Goal: Information Seeking & Learning: Learn about a topic

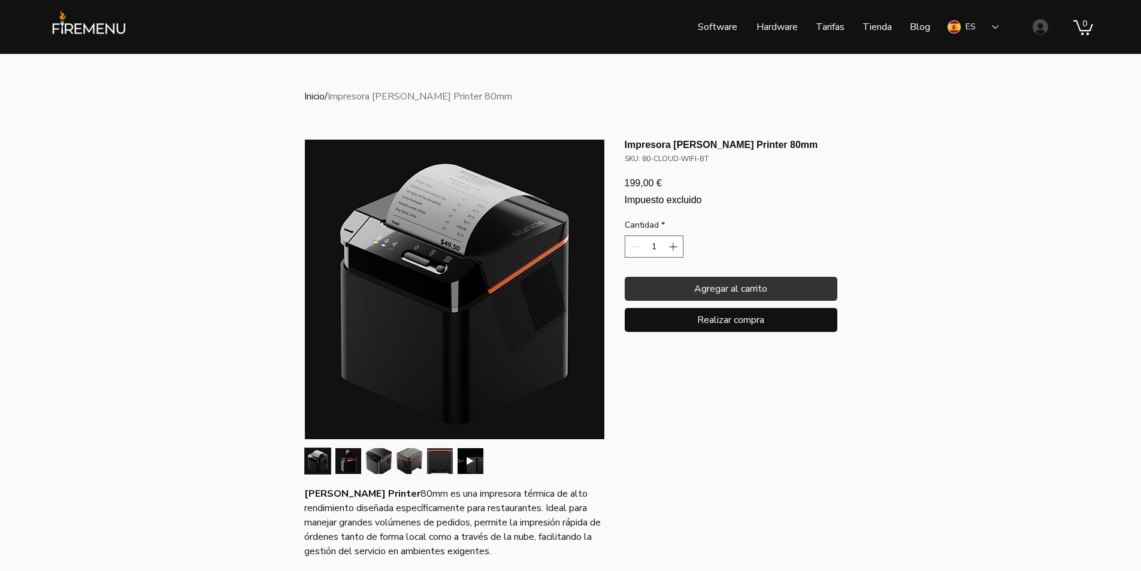
click at [342, 457] on img "2 / 6" at bounding box center [349, 461] width 26 height 26
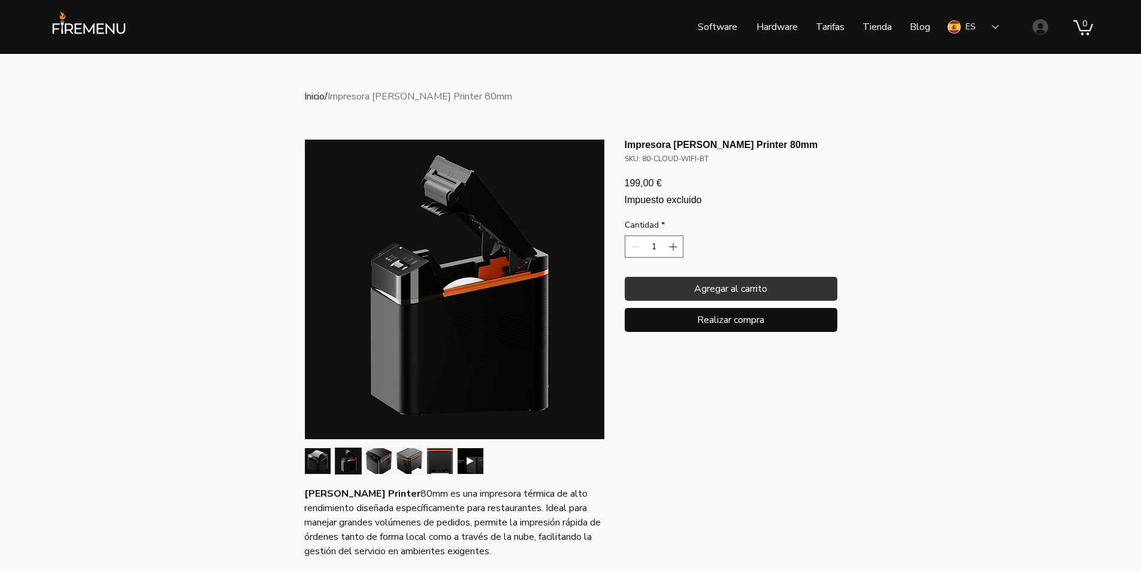
click at [324, 457] on img "1 / 6" at bounding box center [318, 461] width 26 height 26
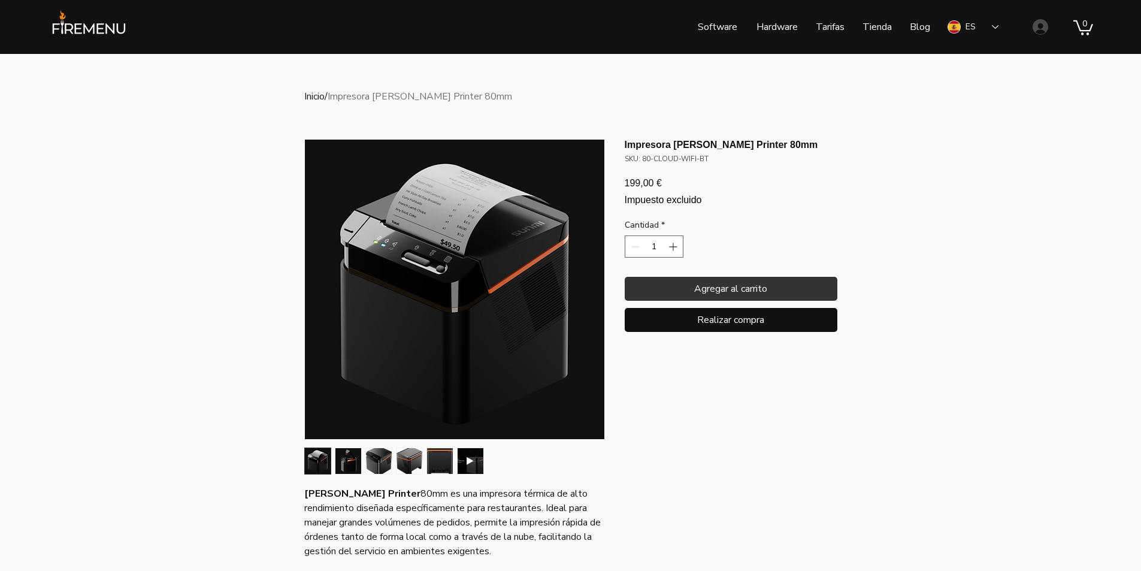
click at [357, 459] on img "2 / 6" at bounding box center [349, 461] width 26 height 26
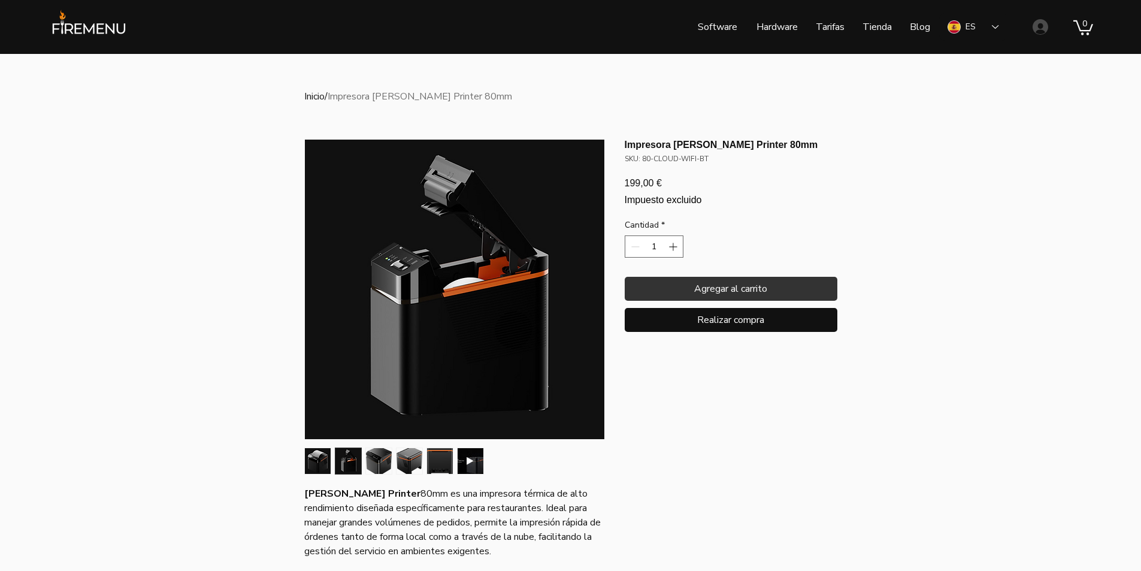
click at [383, 447] on div "main content" at bounding box center [454, 461] width 304 height 32
click at [379, 454] on img "3 / 6" at bounding box center [379, 461] width 26 height 26
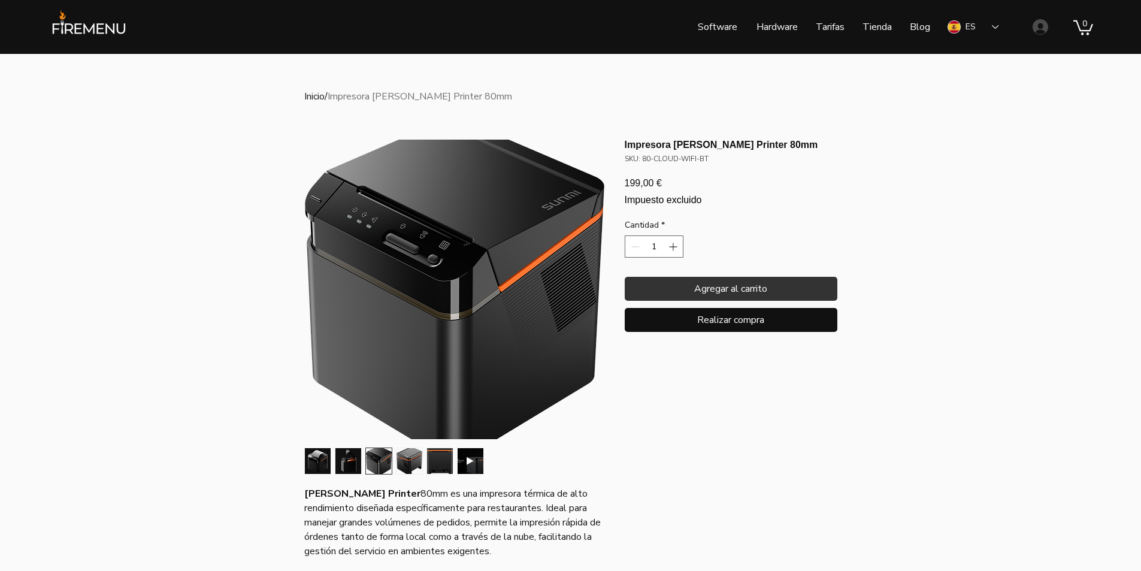
click at [349, 459] on img "2 / 6" at bounding box center [349, 461] width 26 height 26
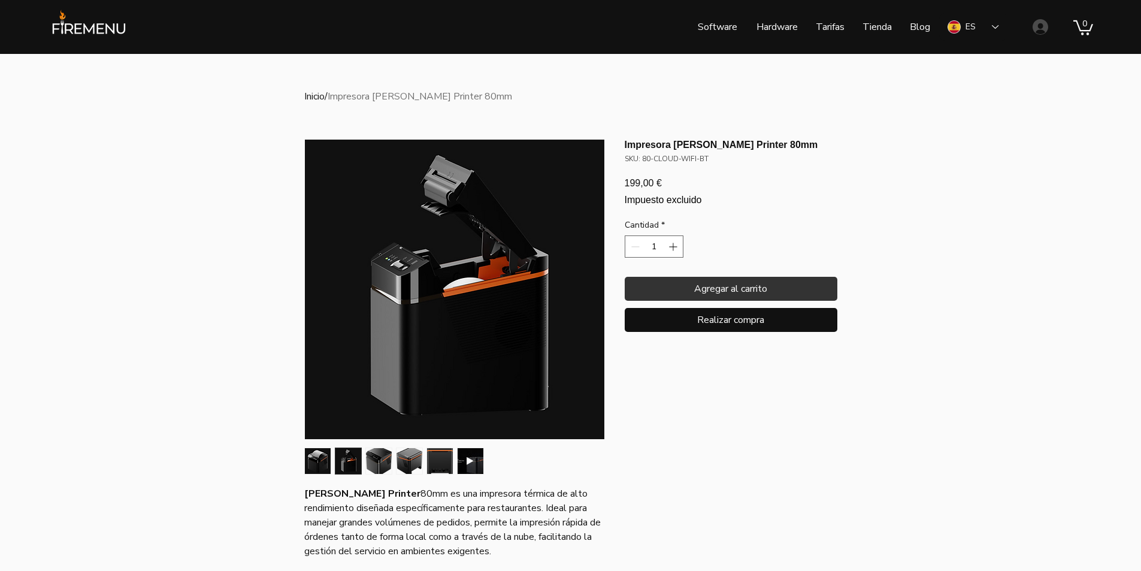
click at [469, 455] on img "6 / 6" at bounding box center [471, 461] width 26 height 26
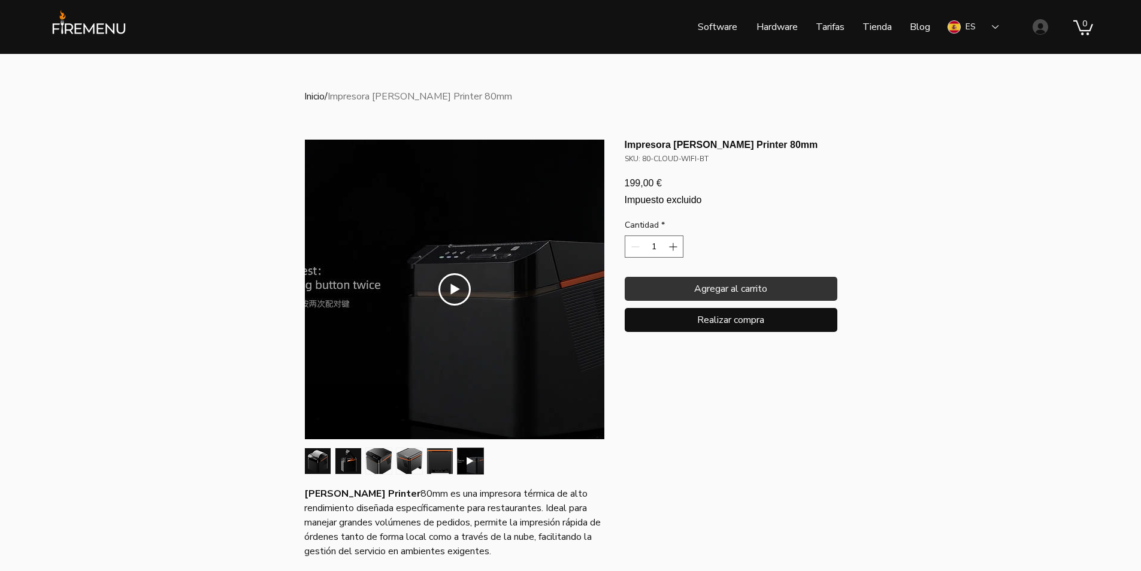
click at [436, 461] on img "5 / 6" at bounding box center [440, 461] width 26 height 26
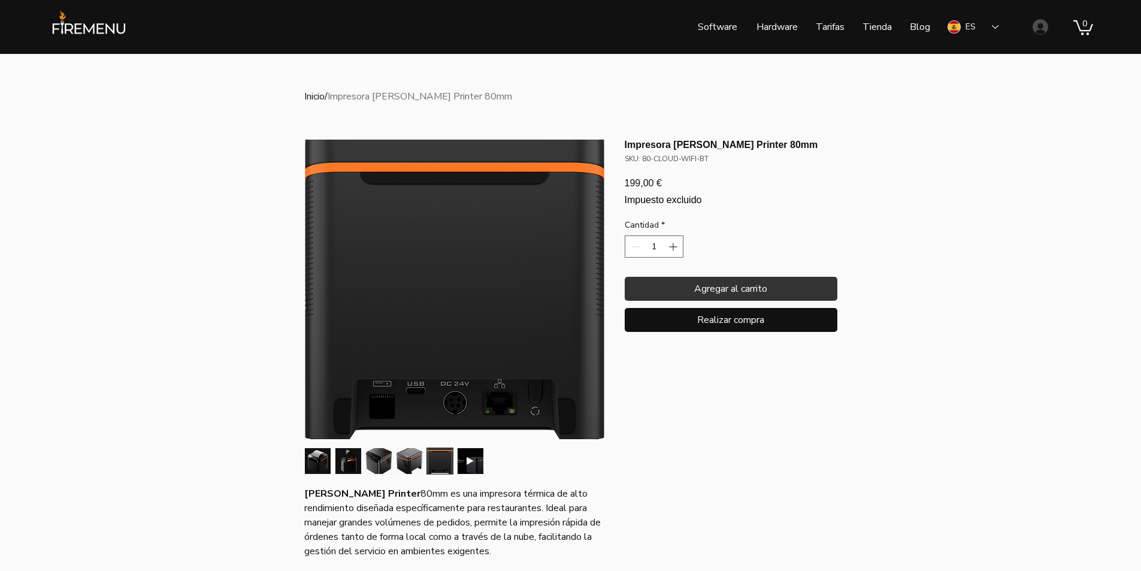
click at [414, 463] on img "4 / 6" at bounding box center [410, 461] width 26 height 26
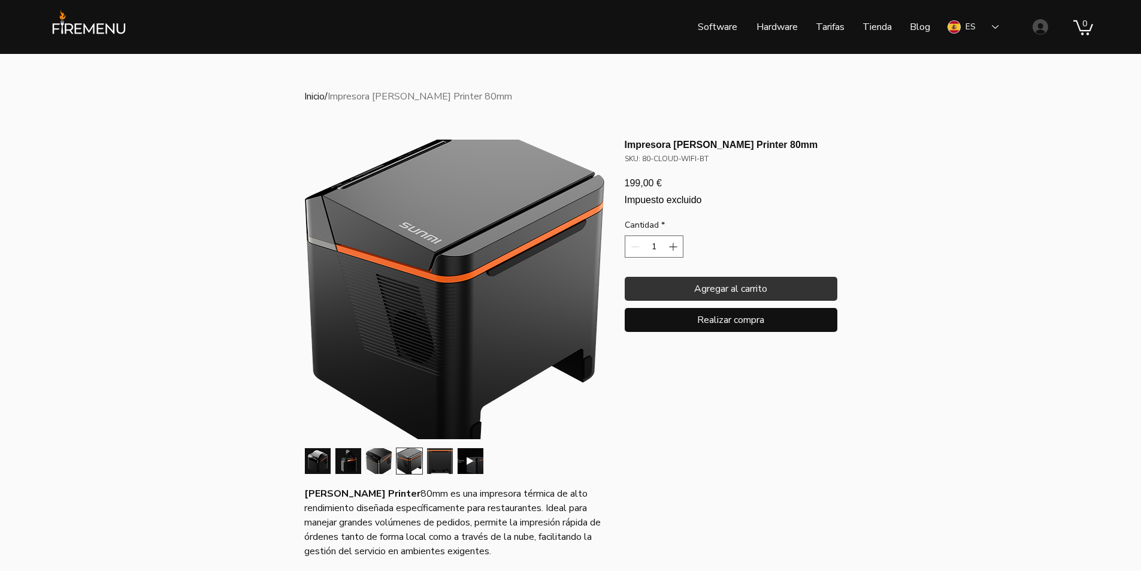
click at [376, 467] on img "3 / 6" at bounding box center [379, 461] width 26 height 26
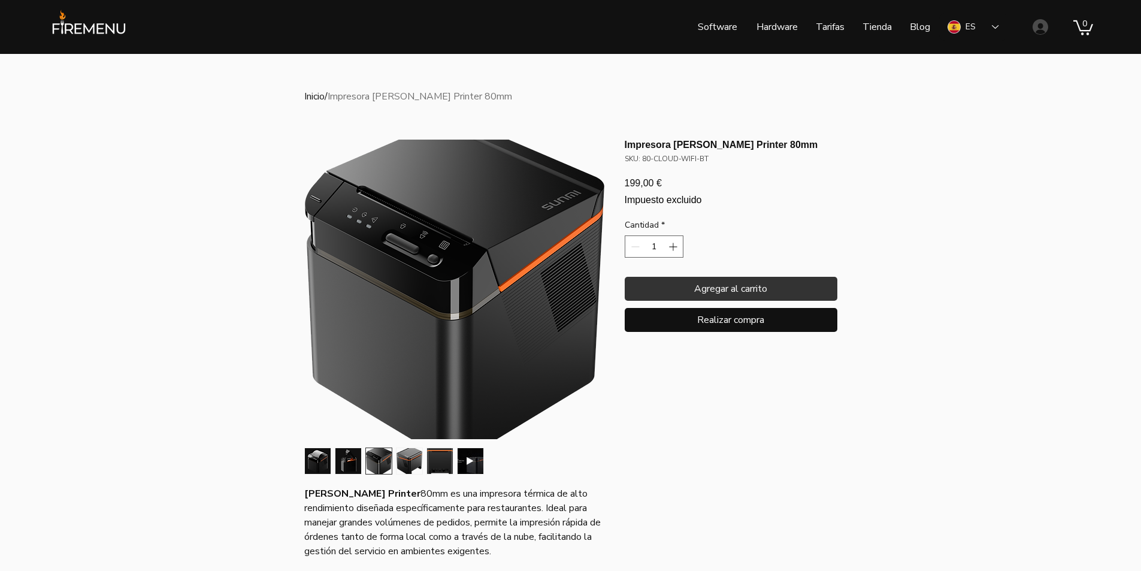
click at [352, 462] on img "2 / 6" at bounding box center [349, 461] width 26 height 26
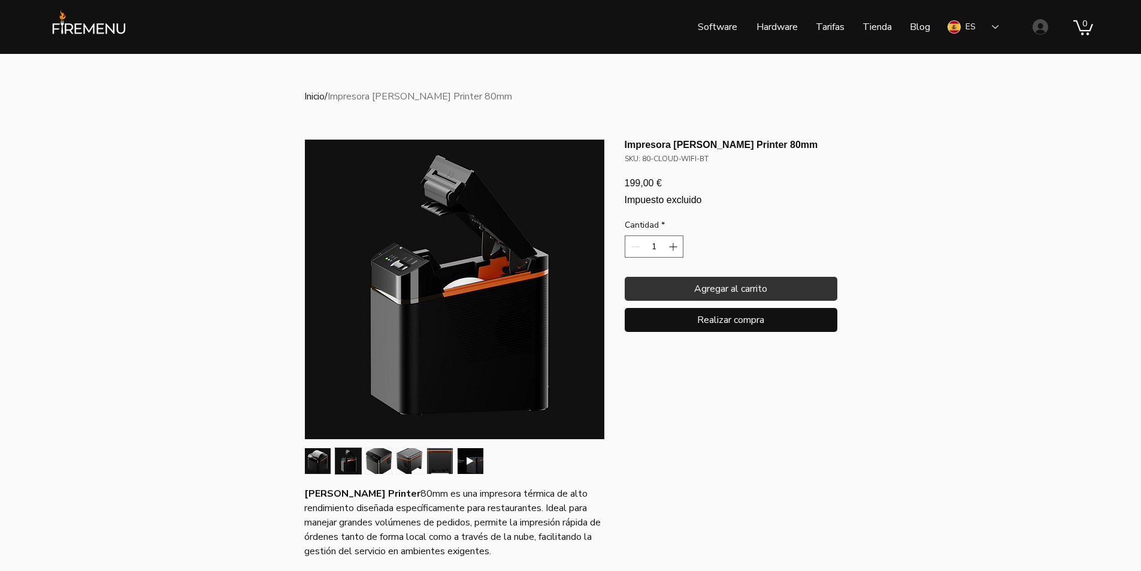
click at [726, 459] on section "Impresora [PERSON_NAME] Printer 80mm SKU: 80-CLOUD-WIFI-BT 199,00 € Precio Impu…" at bounding box center [731, 570] width 213 height 863
click at [901, 486] on div "main content" at bounding box center [570, 544] width 1141 height 981
drag, startPoint x: 495, startPoint y: 374, endPoint x: 723, endPoint y: 442, distance: 237.9
click at [723, 442] on section "Impresora [PERSON_NAME] Printer 80mm SKU: 80-CLOUD-WIFI-BT 199,00 € Precio Impu…" at bounding box center [731, 570] width 213 height 863
click at [837, 481] on section "Impresora [PERSON_NAME] Printer 80mm SKU: 80-CLOUD-WIFI-BT 199,00 € Precio Impu…" at bounding box center [731, 570] width 213 height 863
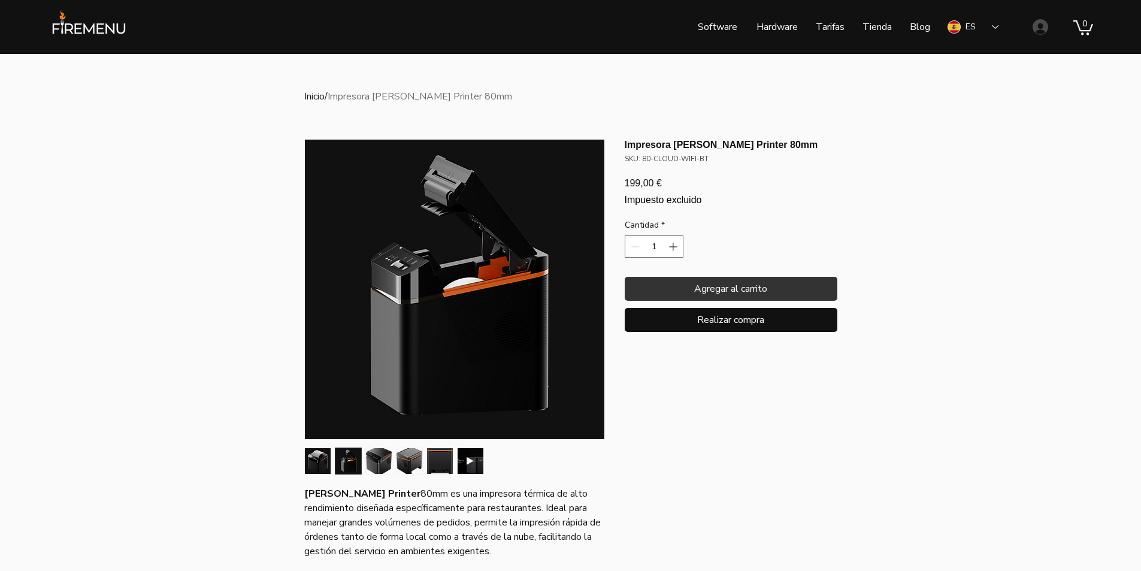
click at [738, 463] on section "Impresora [PERSON_NAME] Printer 80mm SKU: 80-CLOUD-WIFI-BT 199,00 € Precio Impu…" at bounding box center [731, 570] width 213 height 863
drag, startPoint x: 510, startPoint y: 374, endPoint x: 530, endPoint y: 368, distance: 21.2
click at [530, 368] on img "main content" at bounding box center [455, 290] width 300 height 300
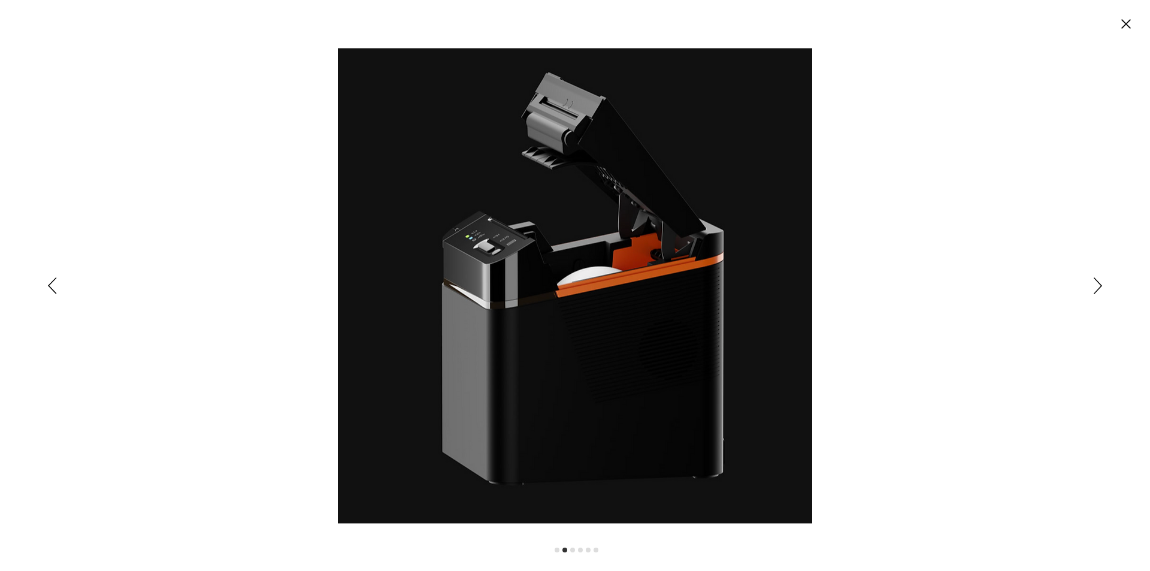
click at [1096, 292] on icon "Siguiente" at bounding box center [1098, 285] width 8 height 17
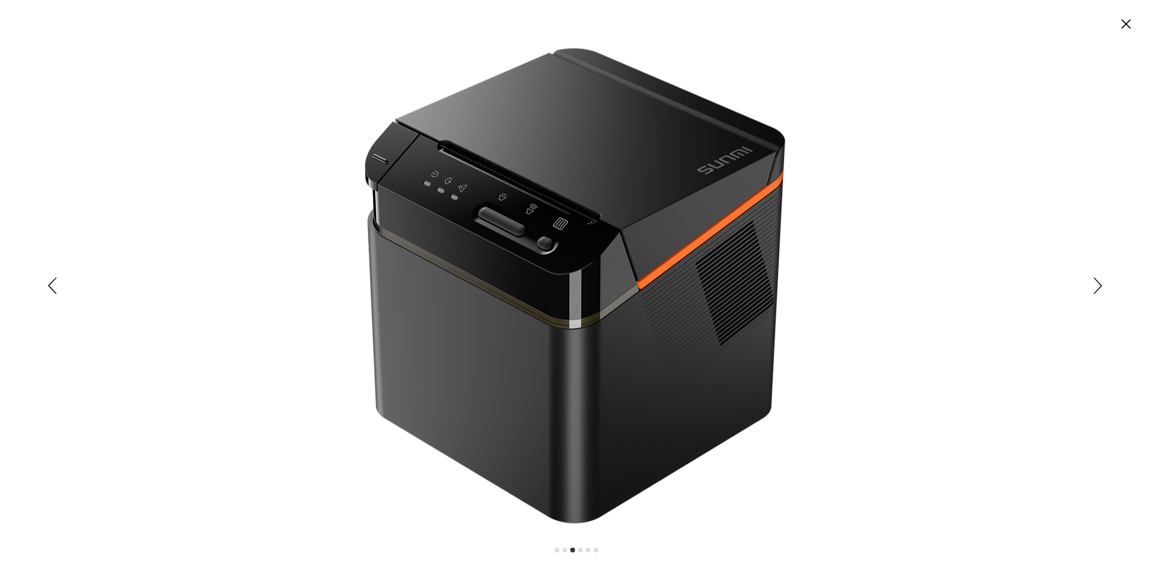
click at [1096, 292] on icon "Siguiente" at bounding box center [1098, 285] width 8 height 17
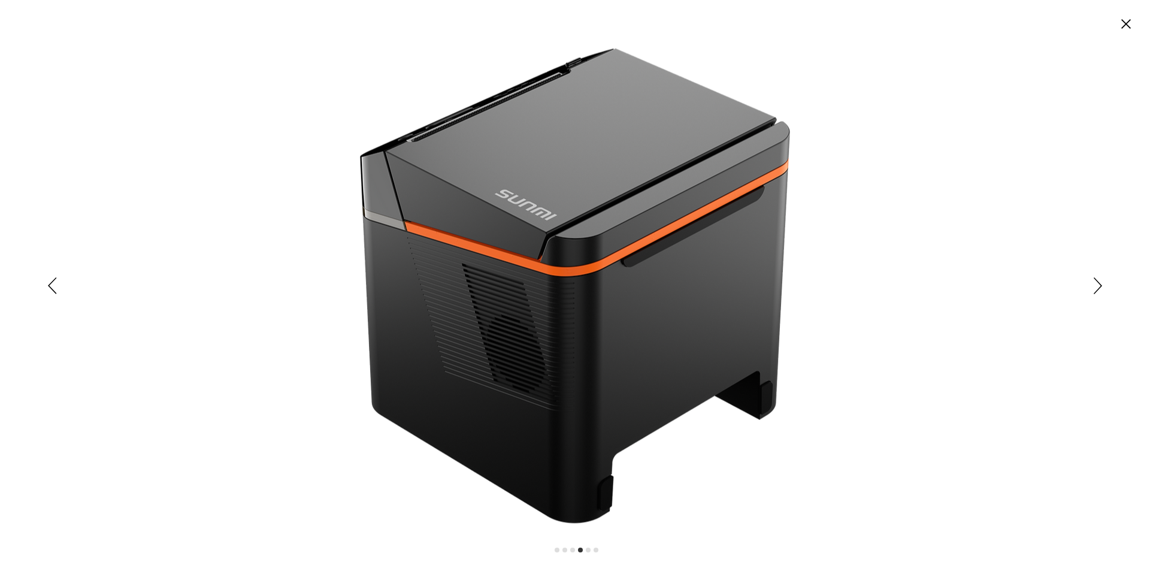
click at [1093, 295] on div "Expanded image viewer" at bounding box center [575, 285] width 1150 height 571
click at [1092, 289] on div "Expanded image viewer" at bounding box center [575, 285] width 1150 height 571
click at [1098, 289] on icon "Siguiente" at bounding box center [1098, 285] width 8 height 17
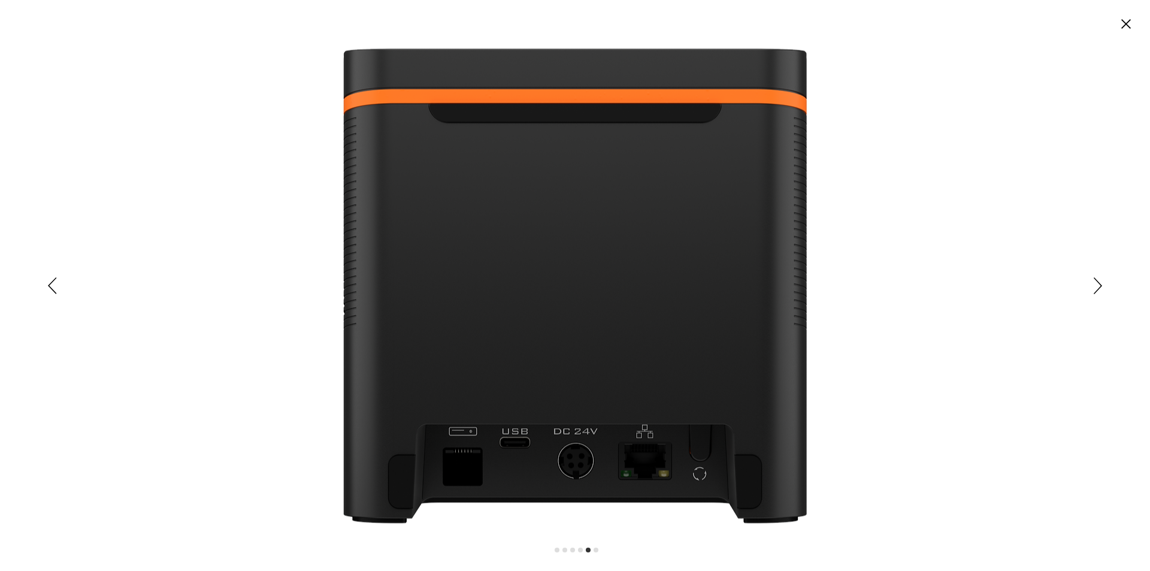
click at [1098, 286] on icon "Siguiente" at bounding box center [1098, 285] width 8 height 17
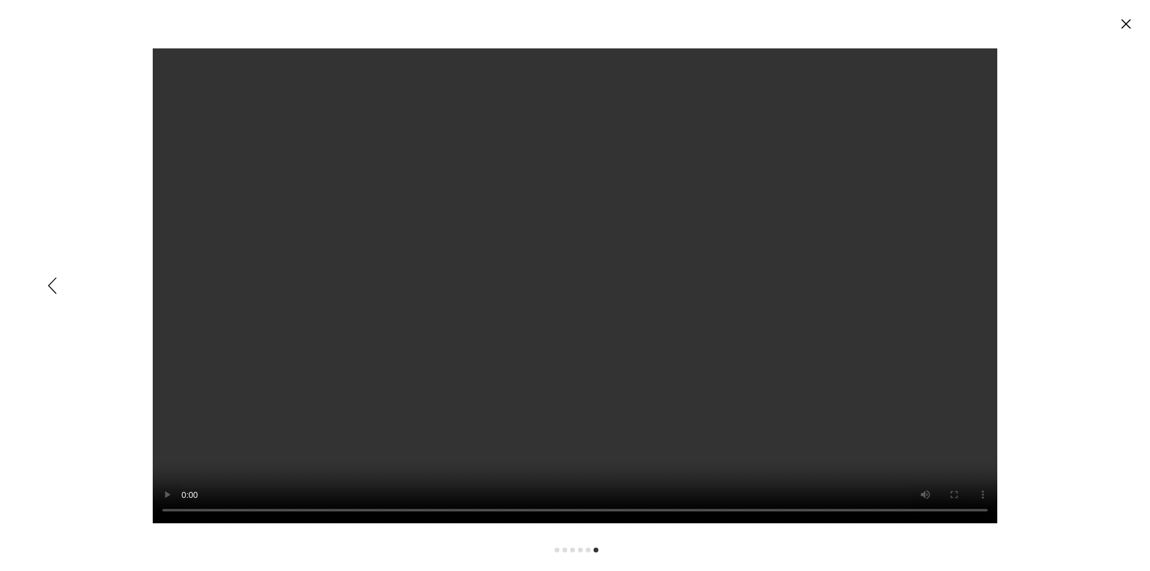
click at [51, 285] on icon "Anterior" at bounding box center [52, 285] width 9 height 17
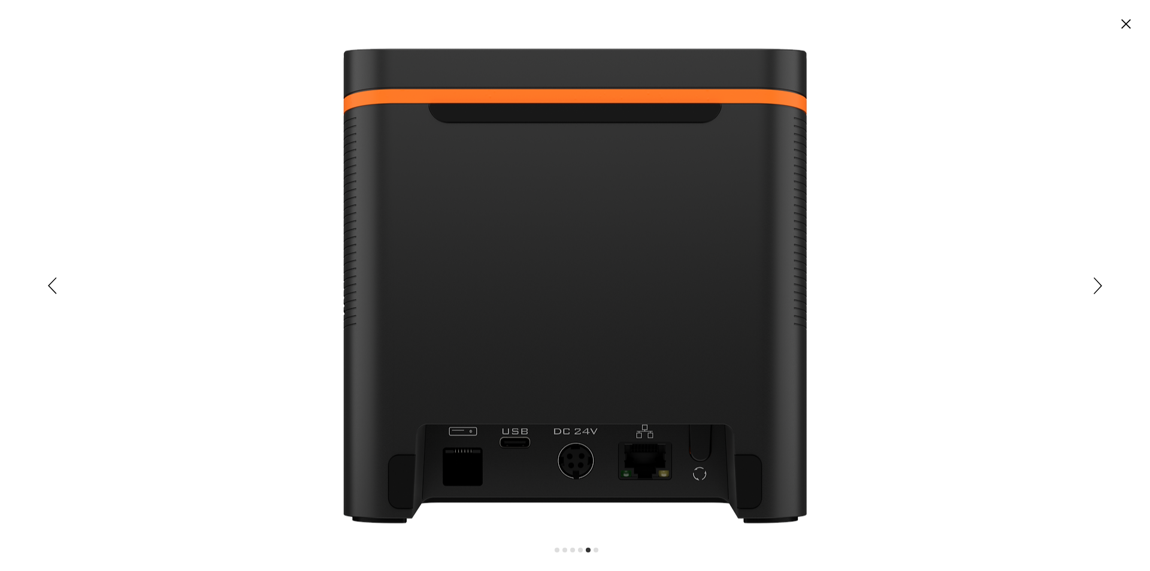
click at [51, 285] on icon "Anterior" at bounding box center [52, 285] width 9 height 17
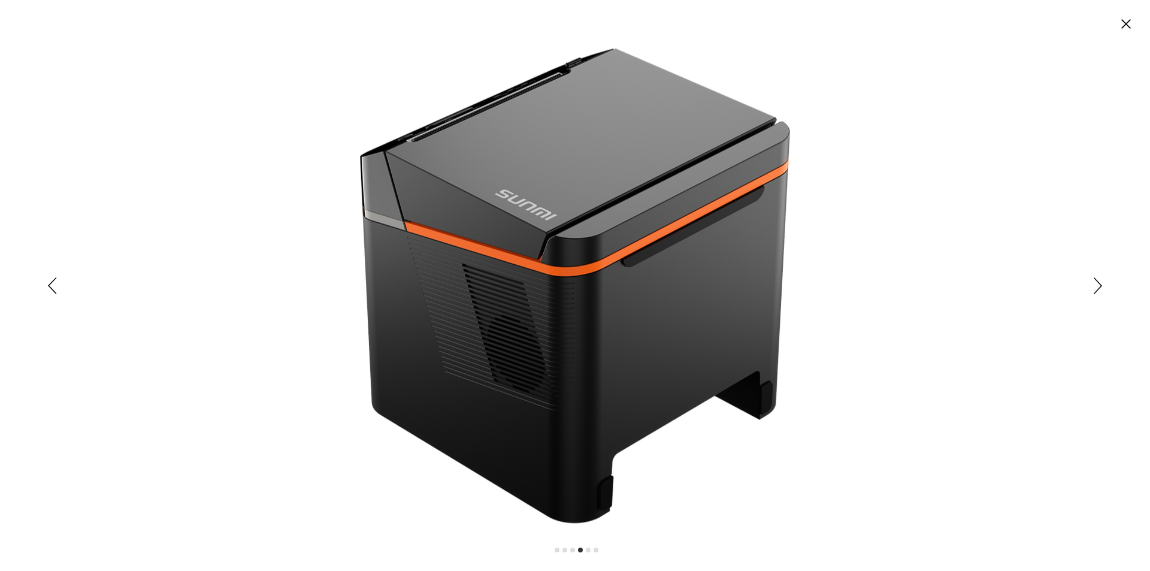
click at [52, 286] on icon "Anterior" at bounding box center [52, 285] width 9 height 17
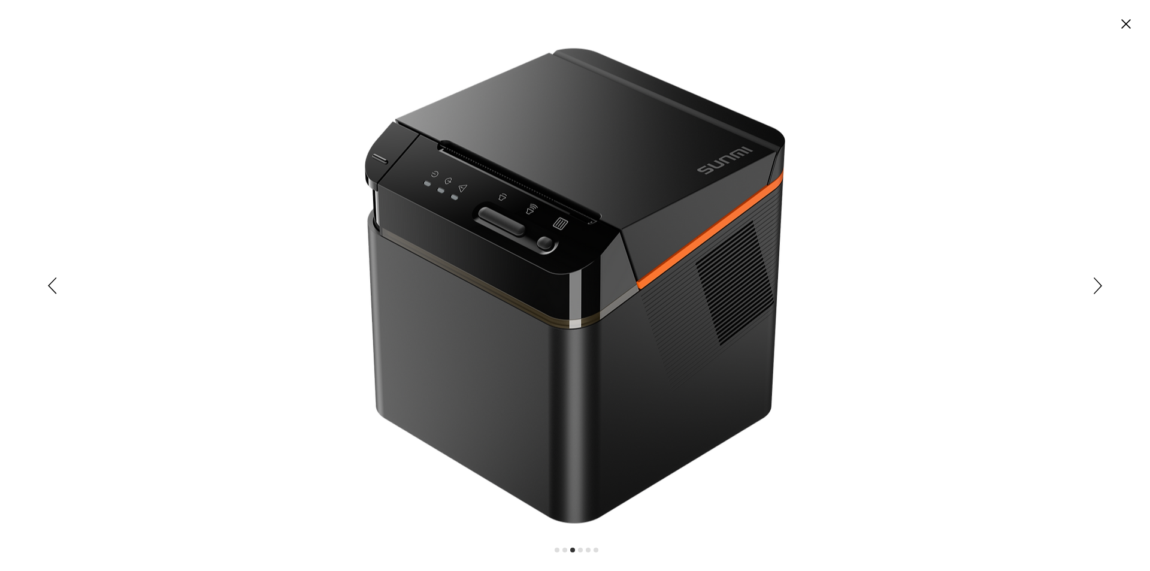
click at [52, 286] on icon "Anterior" at bounding box center [52, 285] width 9 height 17
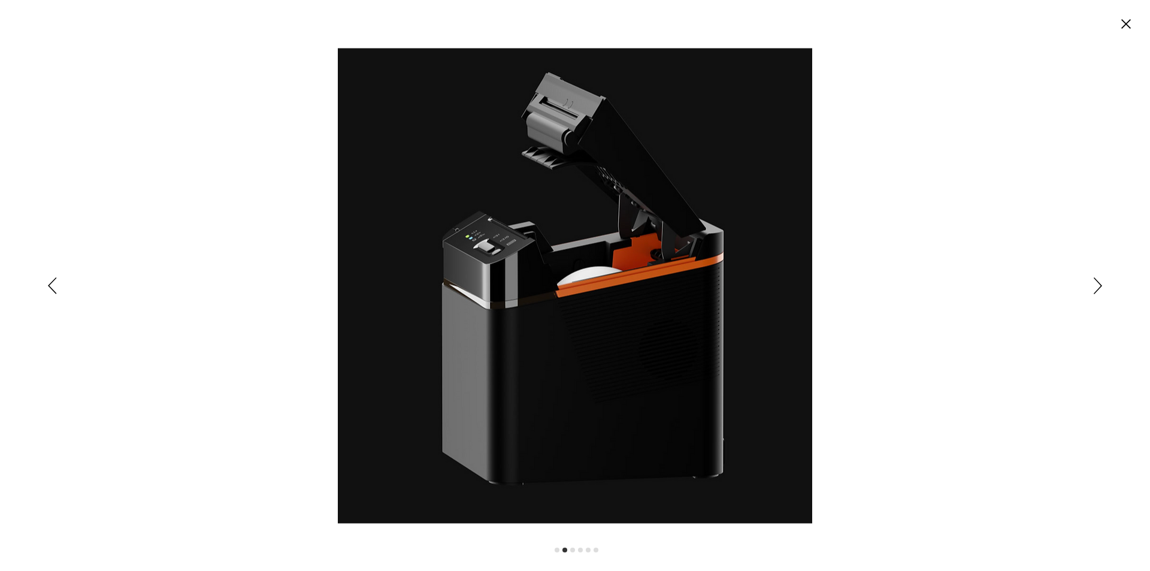
click at [52, 286] on icon "Anterior" at bounding box center [52, 285] width 9 height 17
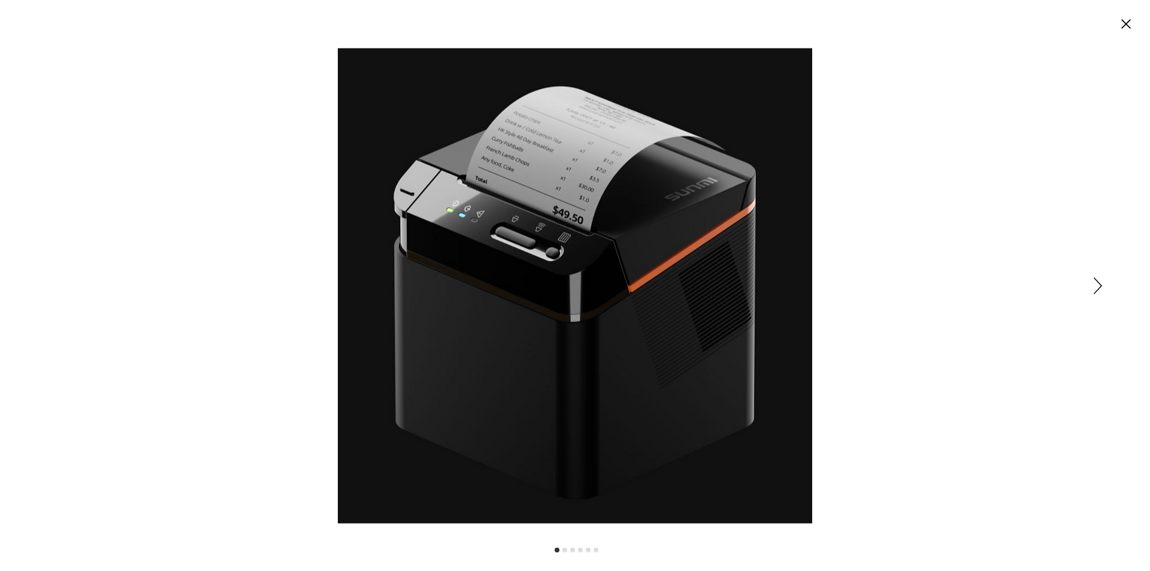
click at [1007, 297] on div "Expanded image viewer" at bounding box center [575, 285] width 1150 height 571
click at [1131, 26] on circle "Cerrar" at bounding box center [1126, 23] width 19 height 19
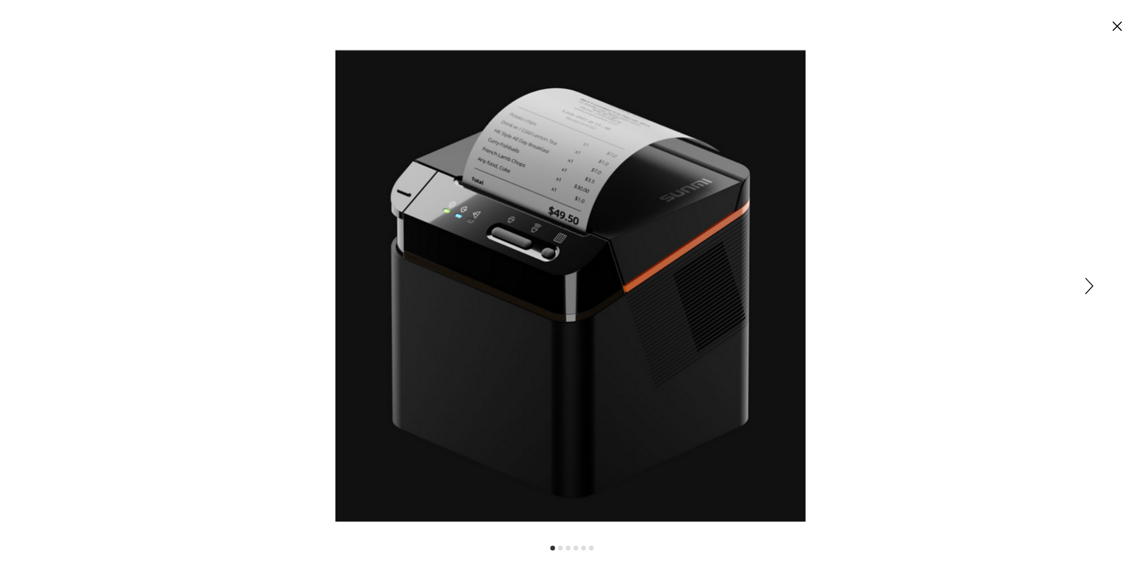
scroll to position [54, 0]
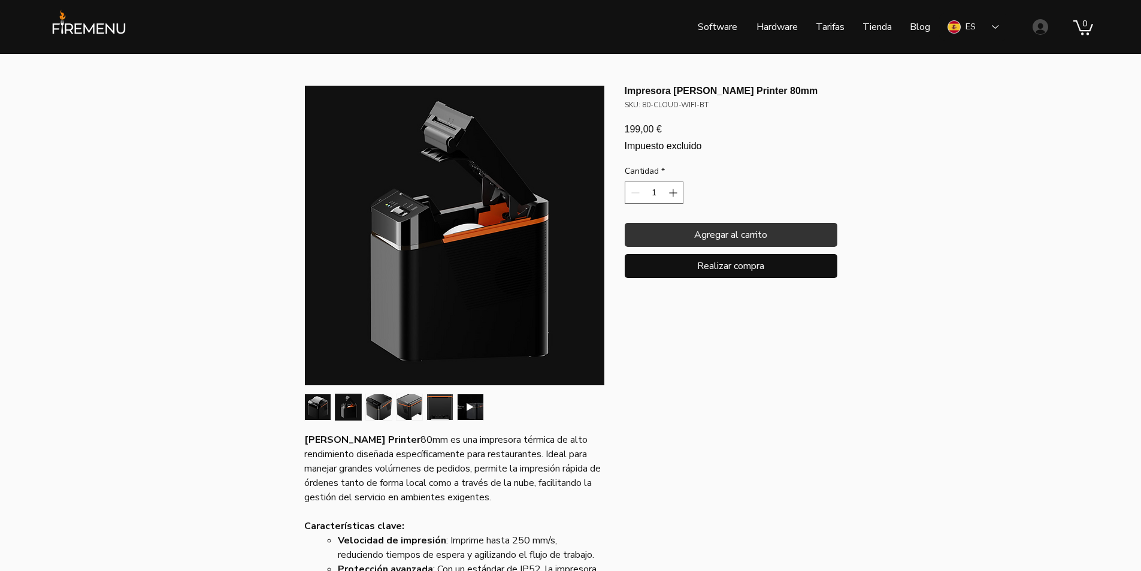
click at [378, 409] on img "3 / 6" at bounding box center [379, 407] width 26 height 26
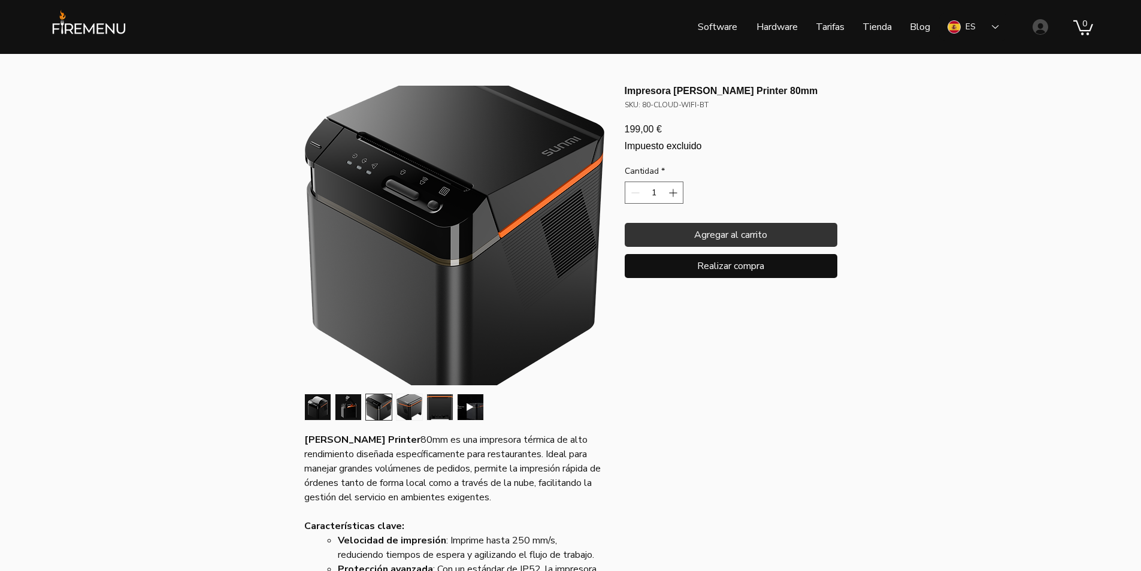
drag, startPoint x: 412, startPoint y: 271, endPoint x: 382, endPoint y: 241, distance: 42.8
click at [382, 241] on img "main content" at bounding box center [455, 236] width 300 height 300
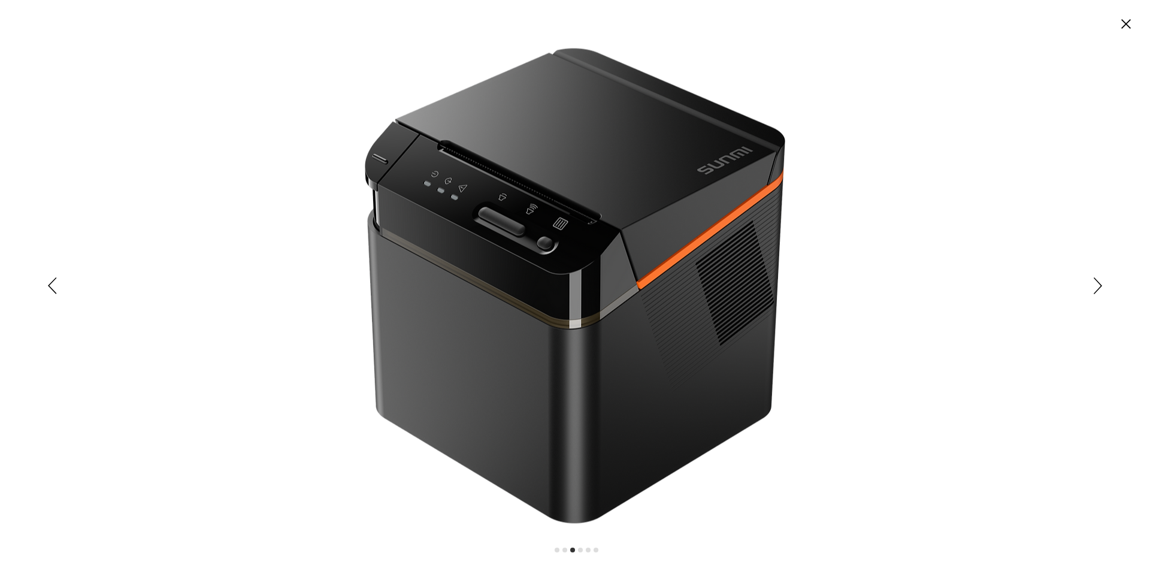
click at [1093, 288] on div "Expanded image viewer" at bounding box center [575, 285] width 1150 height 571
click at [1104, 284] on div "Expanded image viewer" at bounding box center [575, 285] width 1150 height 571
click at [1103, 285] on div "Expanded image viewer" at bounding box center [575, 285] width 1150 height 571
click at [542, 277] on img "Expanded image viewer" at bounding box center [575, 285] width 421 height 475
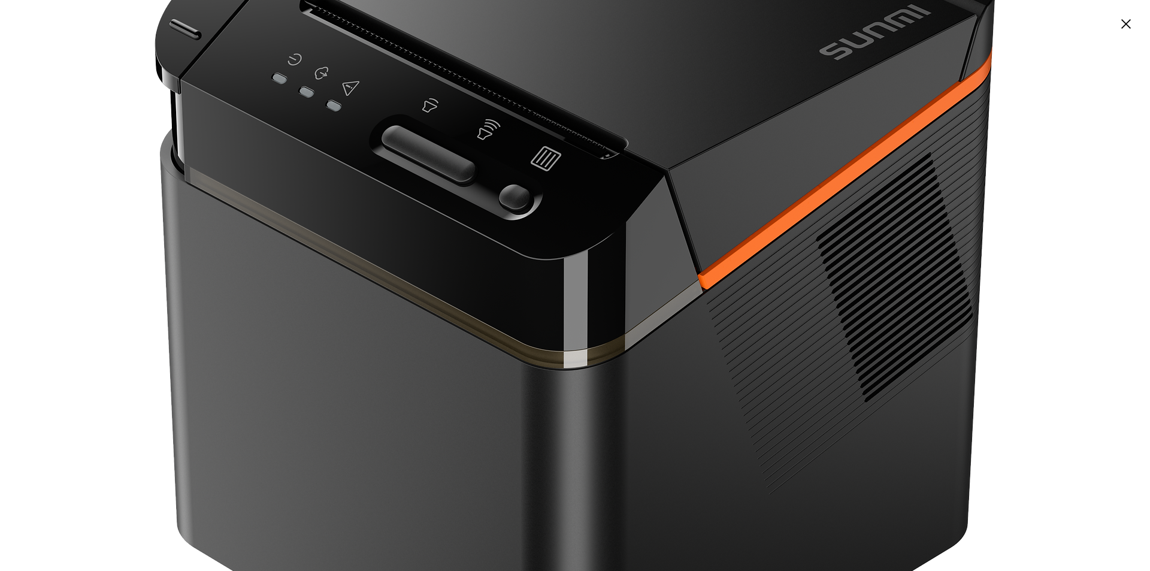
click at [815, 282] on img "Expanded image viewer" at bounding box center [575, 283] width 841 height 950
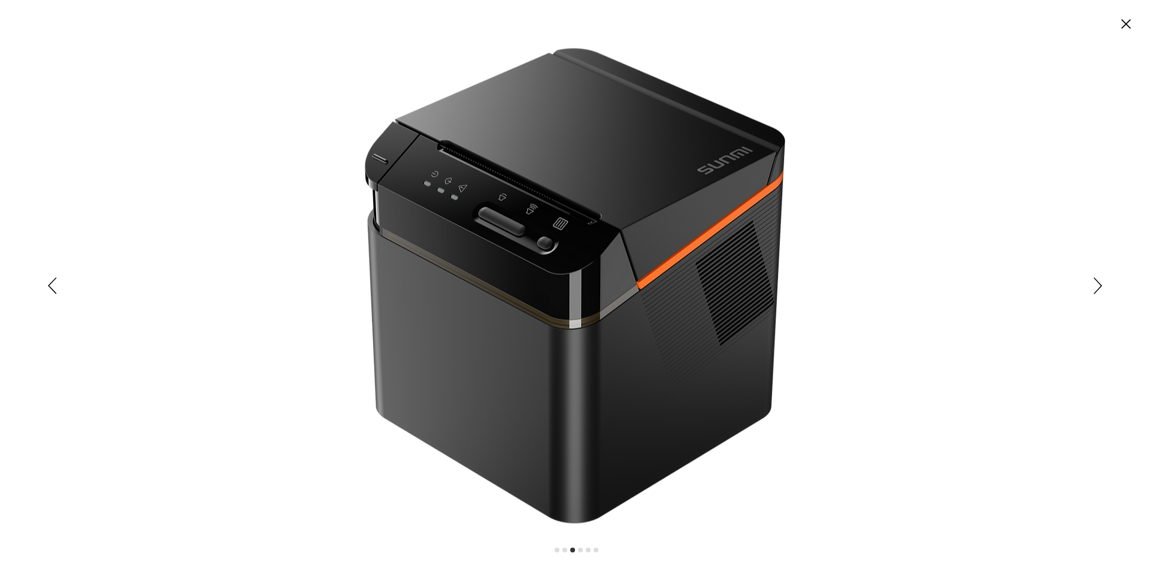
click at [1099, 287] on icon "Siguiente" at bounding box center [1098, 285] width 8 height 17
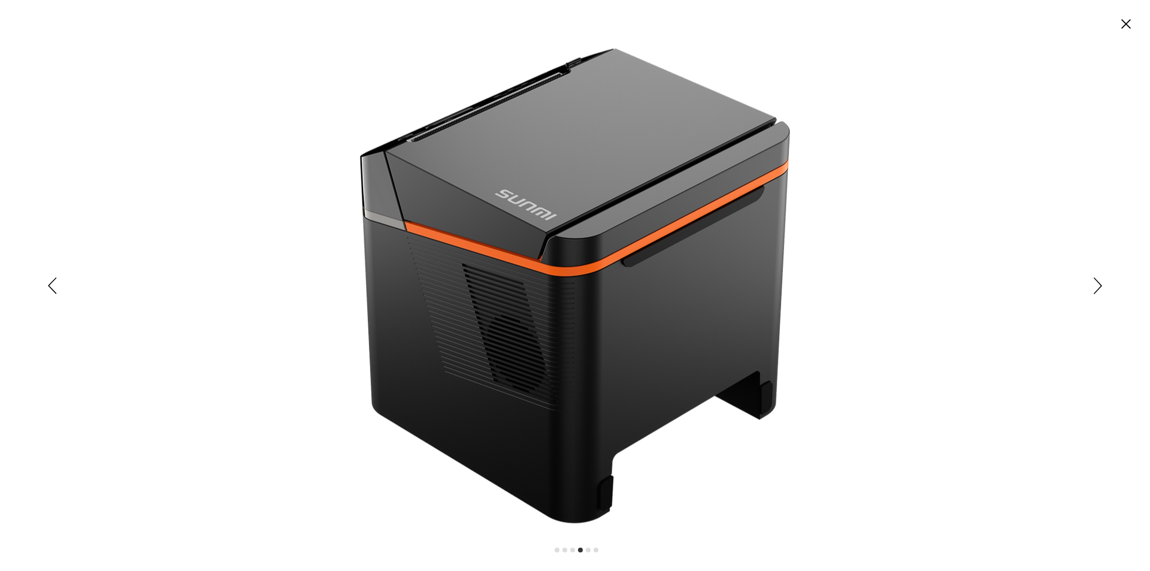
click at [1099, 287] on icon "Siguiente" at bounding box center [1098, 285] width 8 height 17
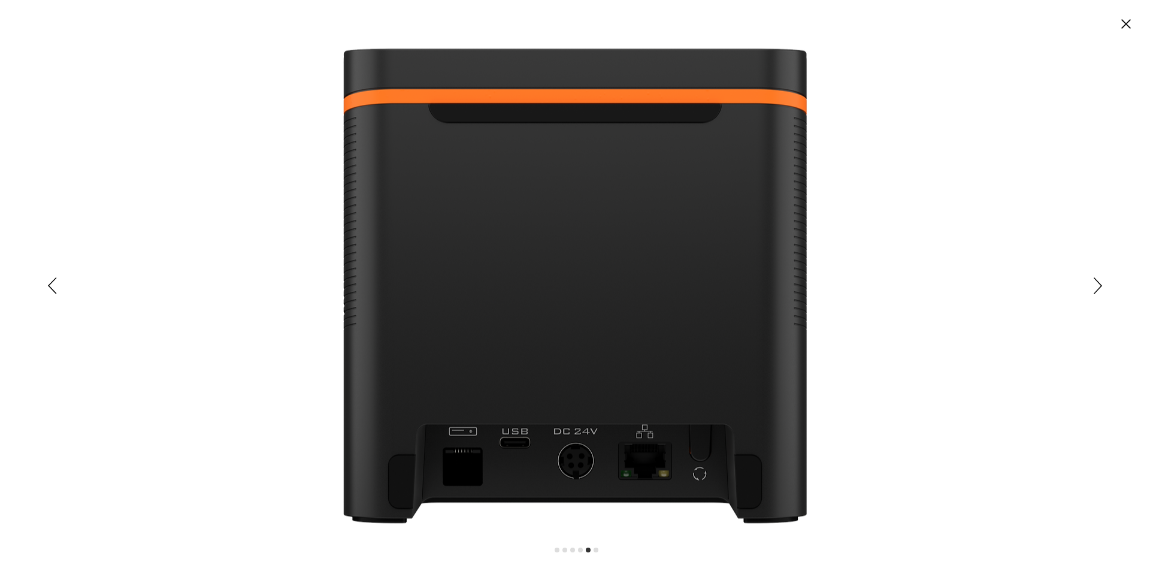
click at [1095, 282] on icon "Siguiente" at bounding box center [1098, 285] width 8 height 17
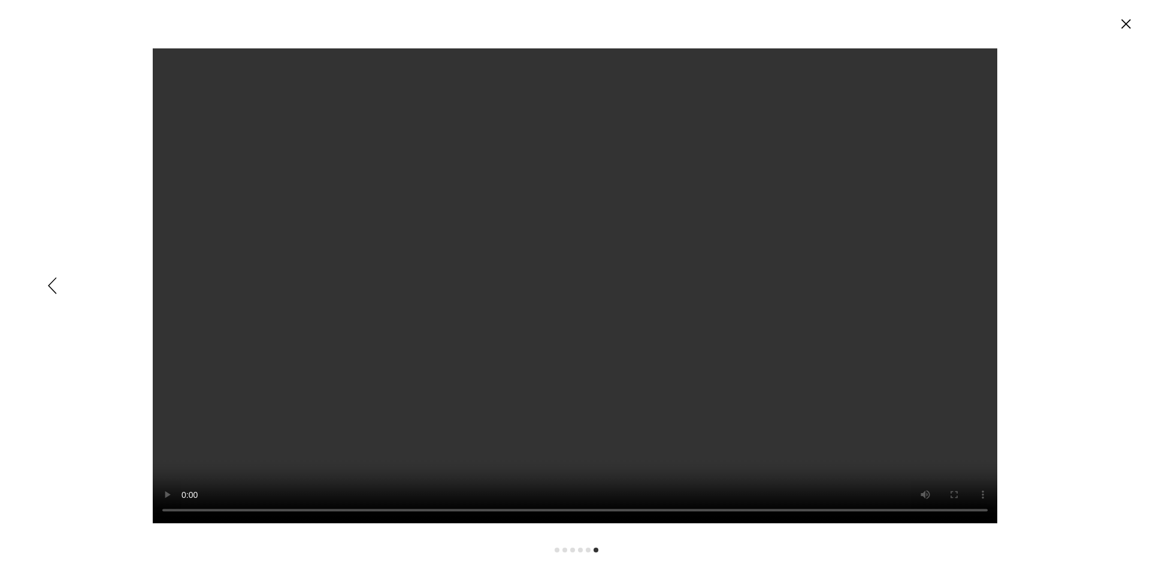
click at [1095, 282] on div "Expanded image viewer" at bounding box center [575, 285] width 1150 height 571
click at [1120, 17] on icon "Cerrar" at bounding box center [1126, 23] width 19 height 19
